Goal: Transaction & Acquisition: Purchase product/service

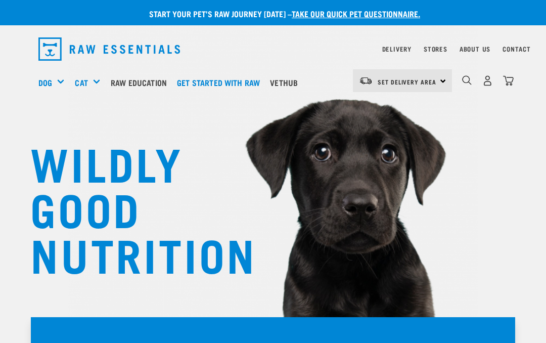
click at [483, 85] on img "dropdown navigation" at bounding box center [487, 80] width 11 height 11
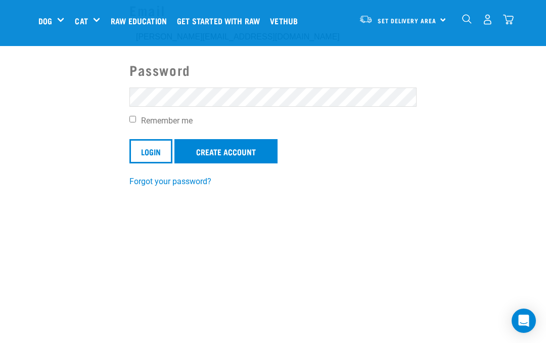
scroll to position [132, 0]
click at [136, 117] on input "Remember me" at bounding box center [132, 119] width 7 height 7
checkbox input "true"
click at [234, 150] on link "Create Account" at bounding box center [225, 151] width 103 height 24
click at [153, 158] on input "Login" at bounding box center [150, 151] width 43 height 24
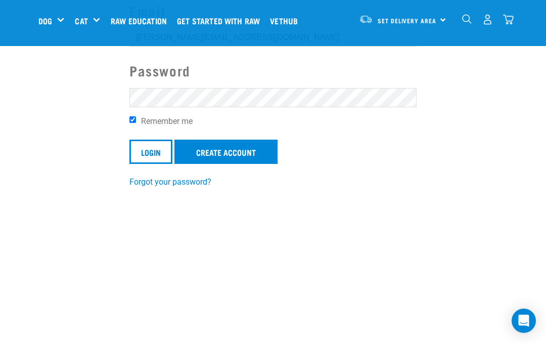
click at [256, 154] on link "Create Account" at bounding box center [225, 151] width 103 height 24
click at [258, 150] on link "Create Account" at bounding box center [225, 151] width 103 height 24
click at [153, 145] on input "Login" at bounding box center [150, 151] width 43 height 24
click at [149, 164] on input "Login" at bounding box center [150, 151] width 43 height 24
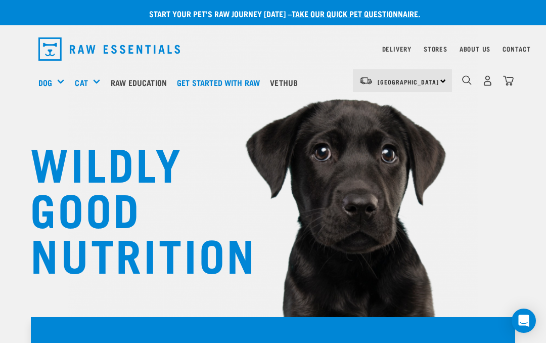
click at [490, 80] on img "dropdown navigation" at bounding box center [487, 80] width 11 height 11
click at [482, 82] on img "dropdown navigation" at bounding box center [487, 80] width 11 height 11
click at [490, 80] on img "dropdown navigation" at bounding box center [487, 80] width 11 height 11
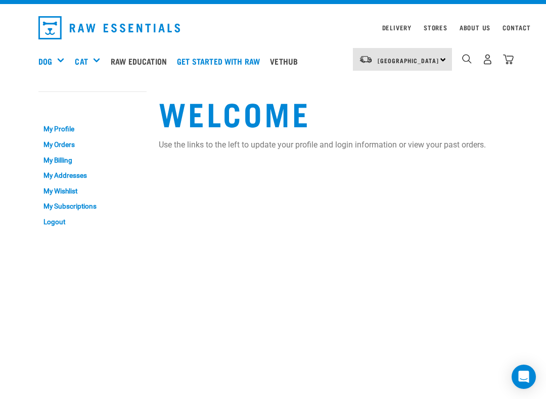
scroll to position [21, 0]
click at [489, 56] on img "dropdown navigation" at bounding box center [487, 60] width 11 height 11
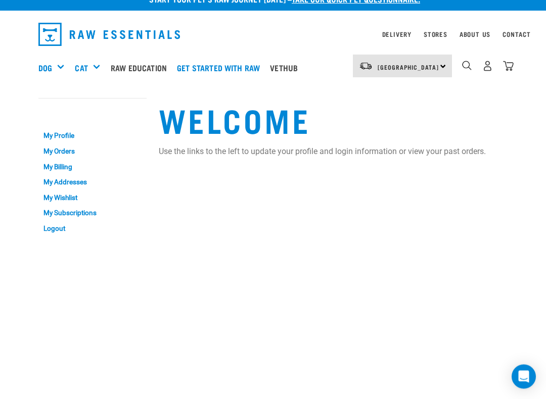
scroll to position [15, 0]
click at [70, 147] on link "My Orders" at bounding box center [92, 152] width 108 height 16
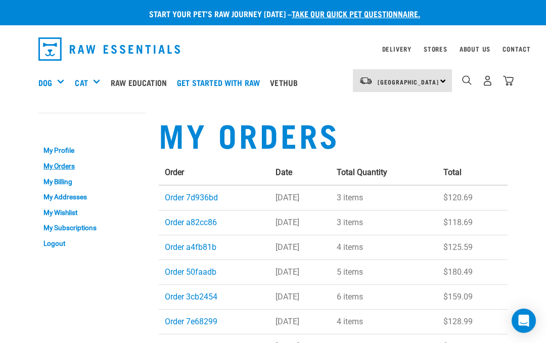
click at [0, 0] on div "Shop All Dog" at bounding box center [0, 0] width 0 height 0
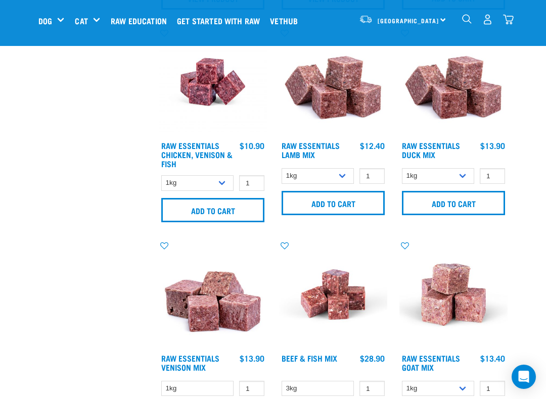
scroll to position [874, 0]
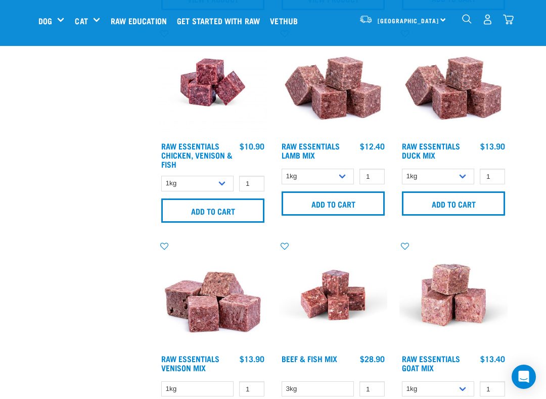
click at [233, 207] on input "Add to cart" at bounding box center [212, 211] width 103 height 24
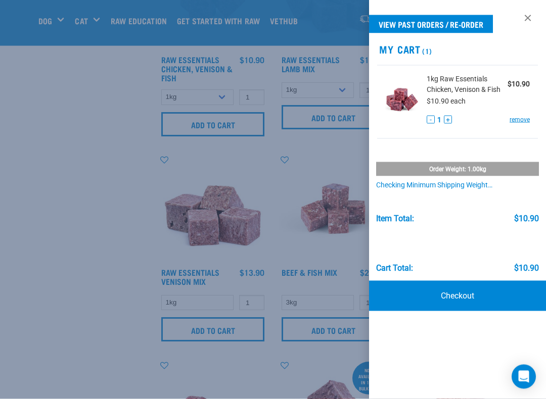
scroll to position [960, 0]
click at [528, 14] on link at bounding box center [528, 18] width 16 height 16
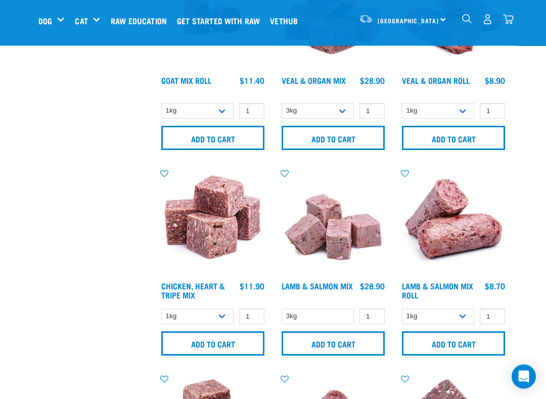
scroll to position [1357, 0]
click at [250, 312] on input "1" at bounding box center [251, 317] width 25 height 16
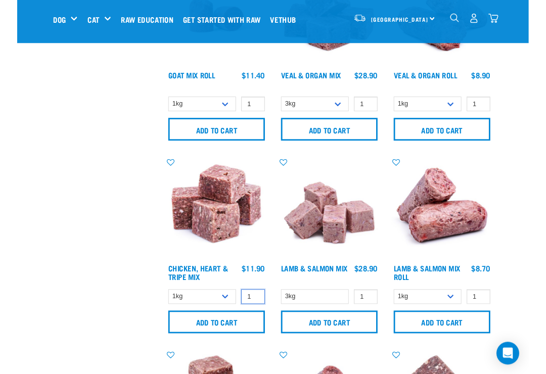
scroll to position [1396, 0]
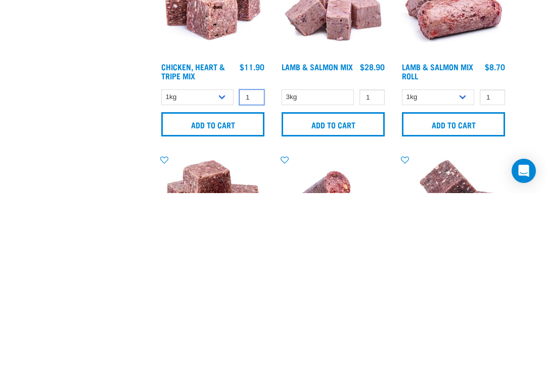
click at [255, 270] on input "1" at bounding box center [251, 278] width 25 height 16
click at [223, 270] on select "1kg 3kg" at bounding box center [197, 278] width 72 height 16
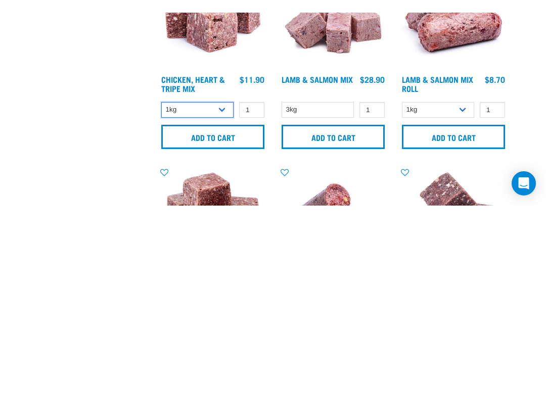
scroll to position [1577, 0]
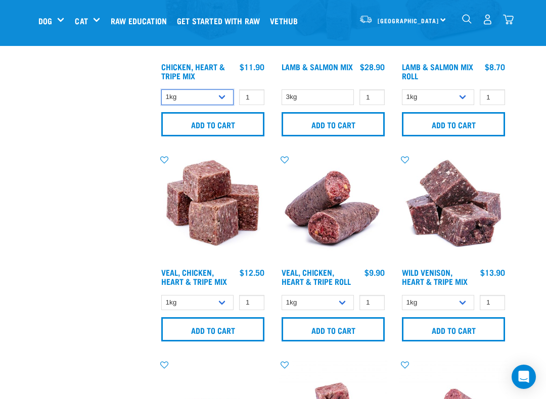
select select "368"
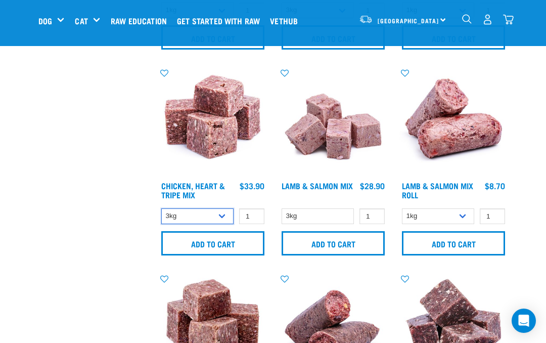
scroll to position [1452, 0]
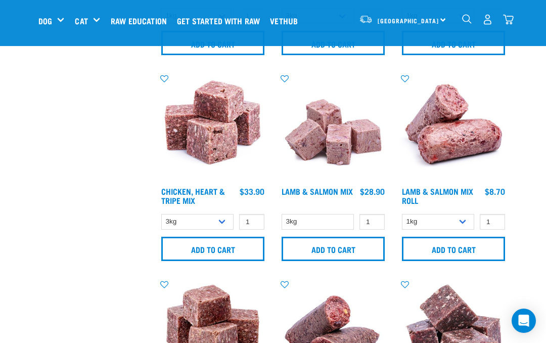
click at [263, 249] on input "Add to cart" at bounding box center [212, 249] width 103 height 24
click at [258, 242] on div "Add to cart" at bounding box center [213, 245] width 108 height 20
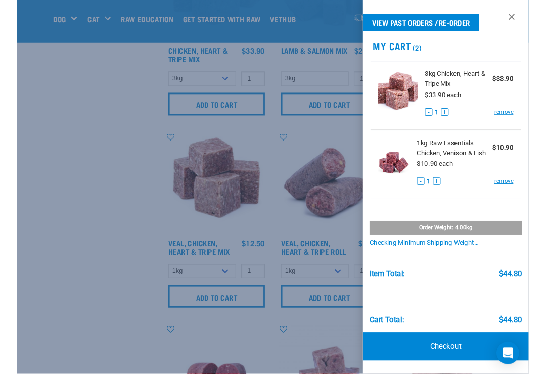
scroll to position [1591, 0]
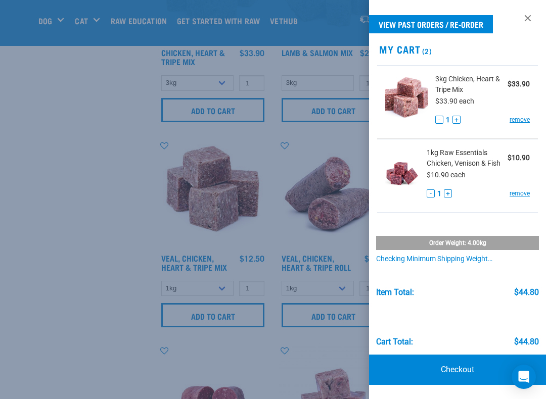
click at [530, 13] on link at bounding box center [528, 18] width 16 height 16
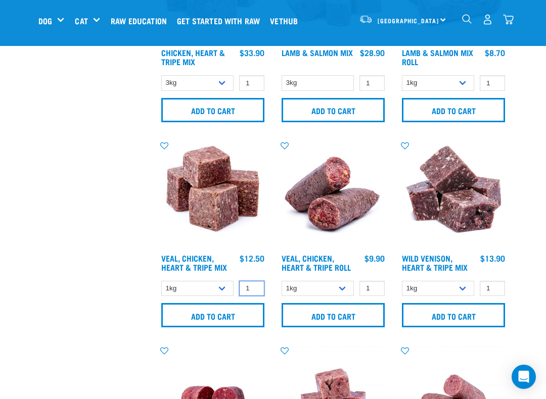
click at [255, 281] on input "1" at bounding box center [251, 289] width 25 height 16
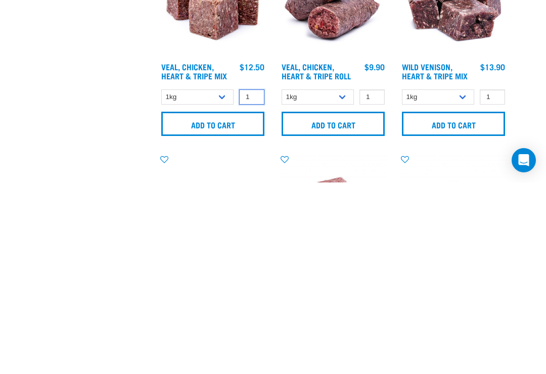
scroll to position [1601, 0]
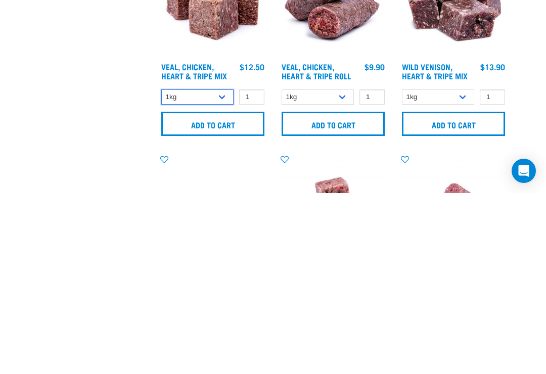
click at [226, 270] on select "1kg 3kg" at bounding box center [197, 278] width 72 height 16
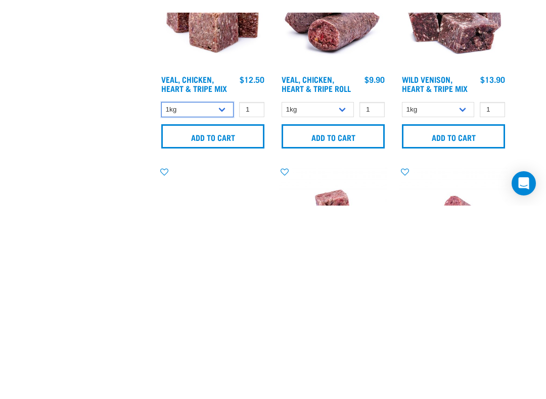
scroll to position [1782, 0]
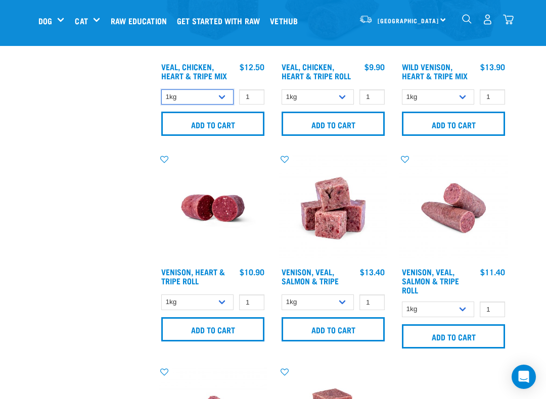
select select "752"
click at [237, 118] on input "Add to cart" at bounding box center [212, 124] width 103 height 24
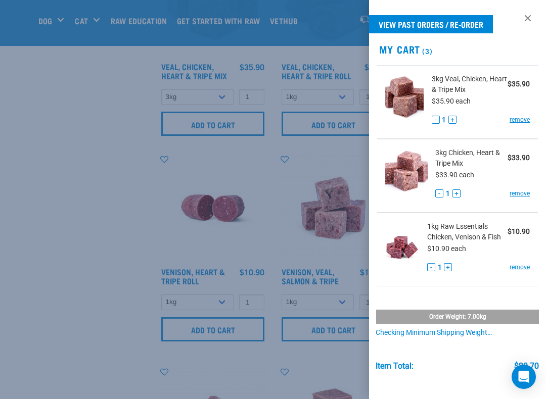
click at [526, 17] on link at bounding box center [528, 18] width 16 height 16
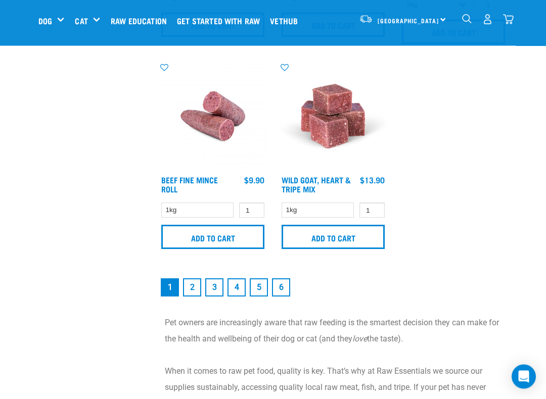
scroll to position [2087, 0]
click at [194, 293] on link "2" at bounding box center [192, 287] width 18 height 18
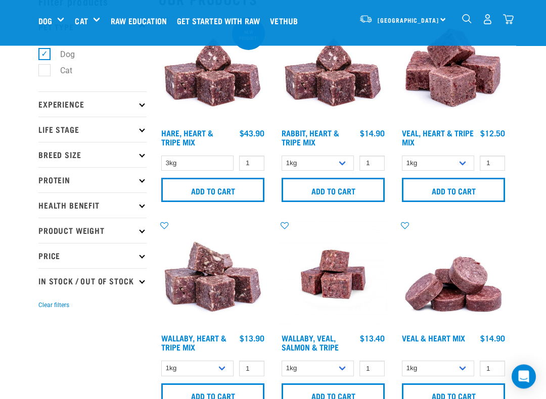
scroll to position [58, 0]
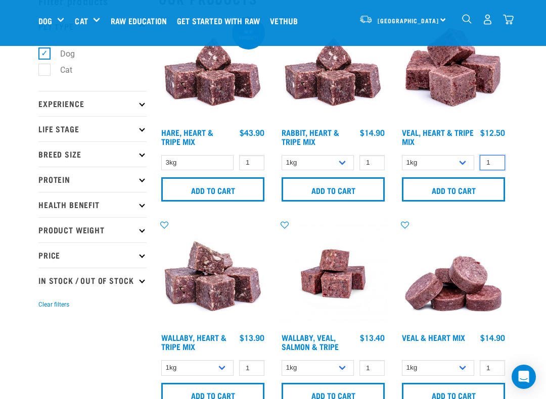
click at [494, 156] on input "1" at bounding box center [492, 163] width 25 height 16
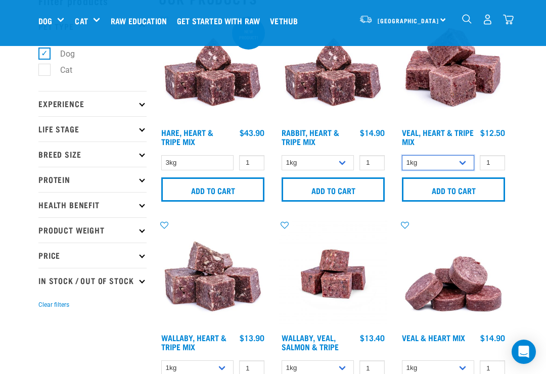
click at [468, 156] on select "1kg 3kg Bulk (10kg)" at bounding box center [438, 163] width 72 height 16
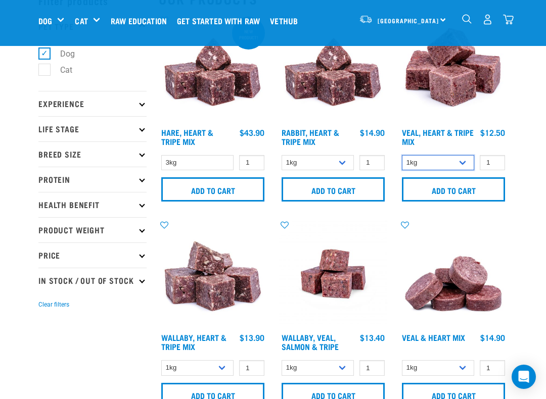
select select "755"
click at [466, 186] on input "Add to cart" at bounding box center [453, 189] width 103 height 24
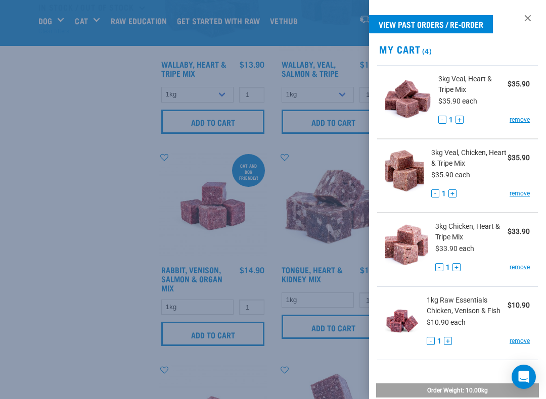
scroll to position [0, 0]
click at [531, 19] on link at bounding box center [528, 18] width 16 height 16
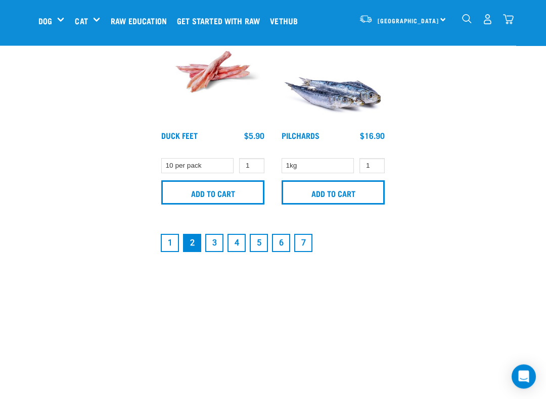
scroll to position [2117, 0]
click at [214, 241] on link "3" at bounding box center [214, 243] width 18 height 18
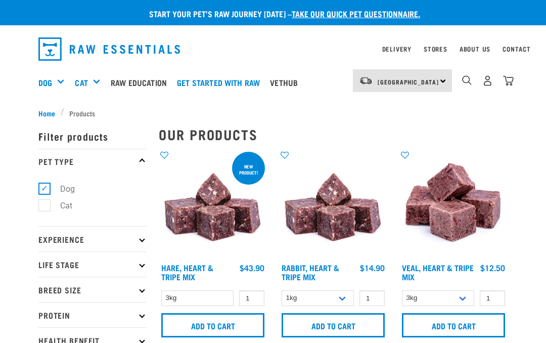
select select "755"
click at [510, 77] on img "dropdown navigation" at bounding box center [508, 80] width 11 height 11
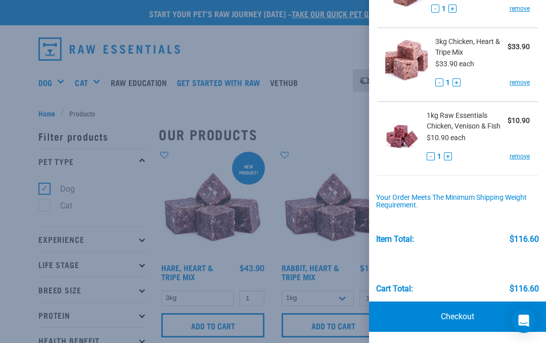
scroll to position [185, 0]
click at [462, 311] on link "Checkout" at bounding box center [457, 316] width 177 height 30
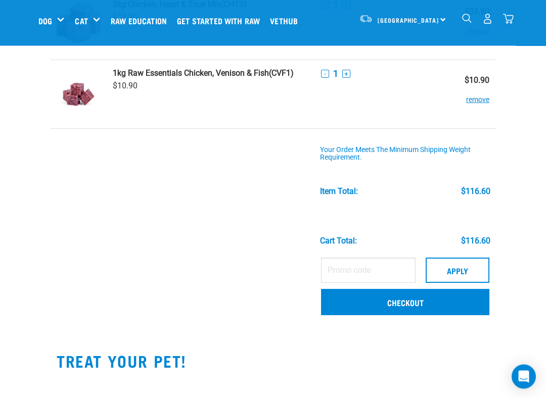
scroll to position [233, 0]
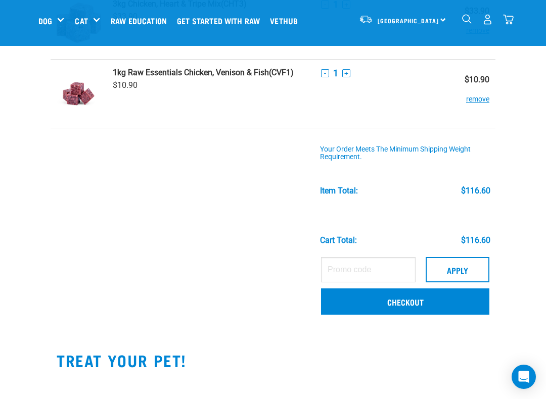
click at [430, 300] on link "Checkout" at bounding box center [405, 302] width 168 height 26
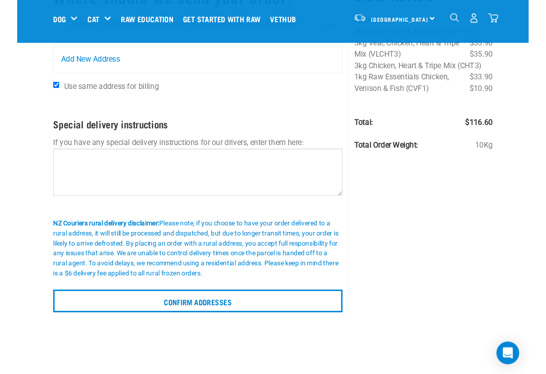
scroll to position [91, 0]
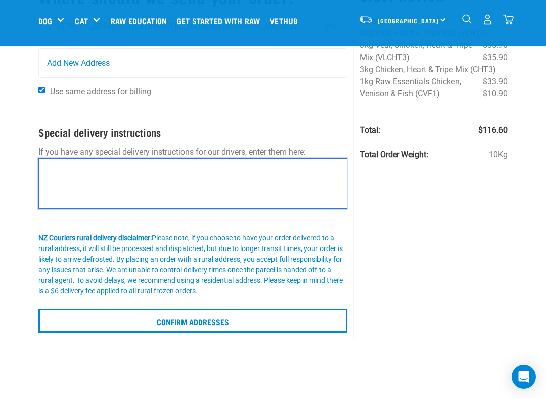
click at [66, 173] on textarea at bounding box center [192, 183] width 309 height 51
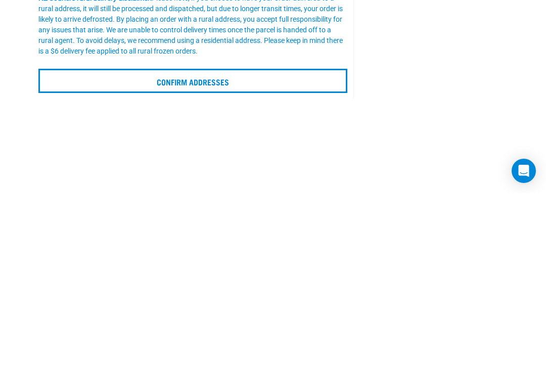
scroll to position [151, 0]
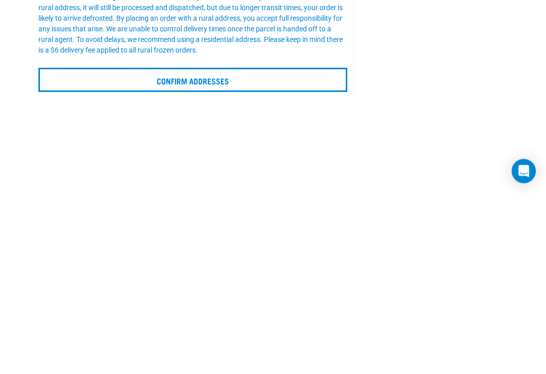
type textarea "Leave at front door thank you."
click at [242, 249] on input "Confirm addresses" at bounding box center [192, 261] width 309 height 24
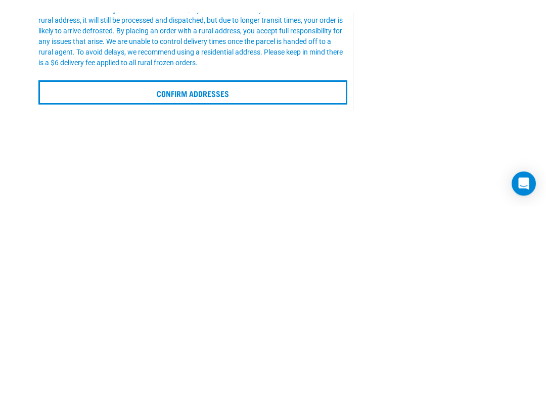
scroll to position [332, 0]
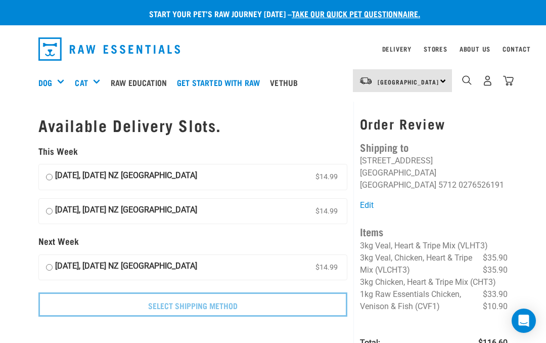
click at [52, 170] on input "15 October, Wednesday NZ Couriers North Island $14.99" at bounding box center [49, 176] width 7 height 15
radio input "true"
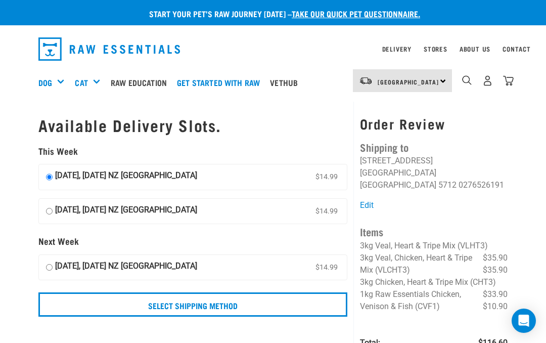
click at [284, 303] on input "Select Shipping Method" at bounding box center [192, 304] width 309 height 24
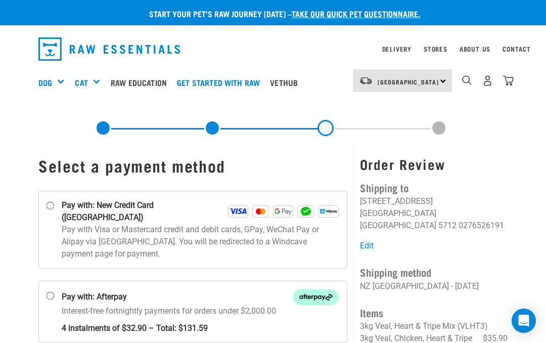
click at [55, 204] on input "Pay with: New Credit Card (Windcave)" at bounding box center [50, 206] width 8 height 8
radio input "true"
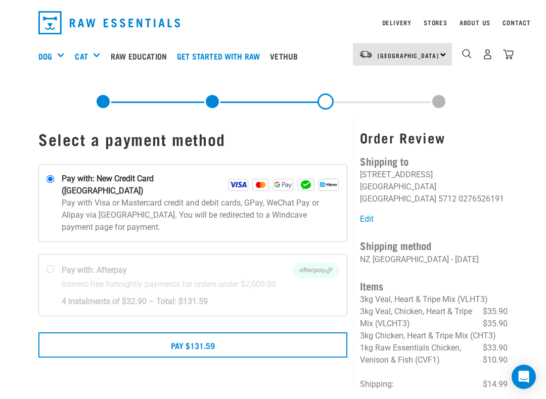
scroll to position [26, 0]
click at [237, 334] on button "Pay $131.59" at bounding box center [192, 345] width 309 height 25
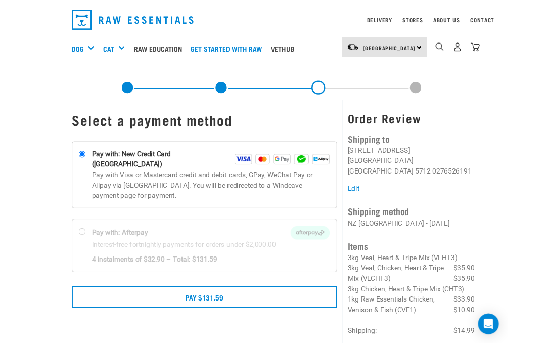
scroll to position [54, 0]
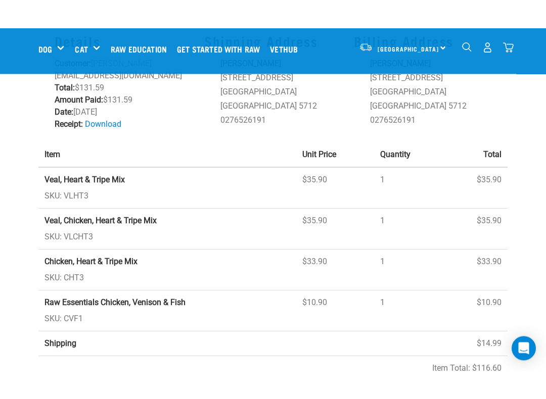
scroll to position [92, 0]
